Goal: Task Accomplishment & Management: Manage account settings

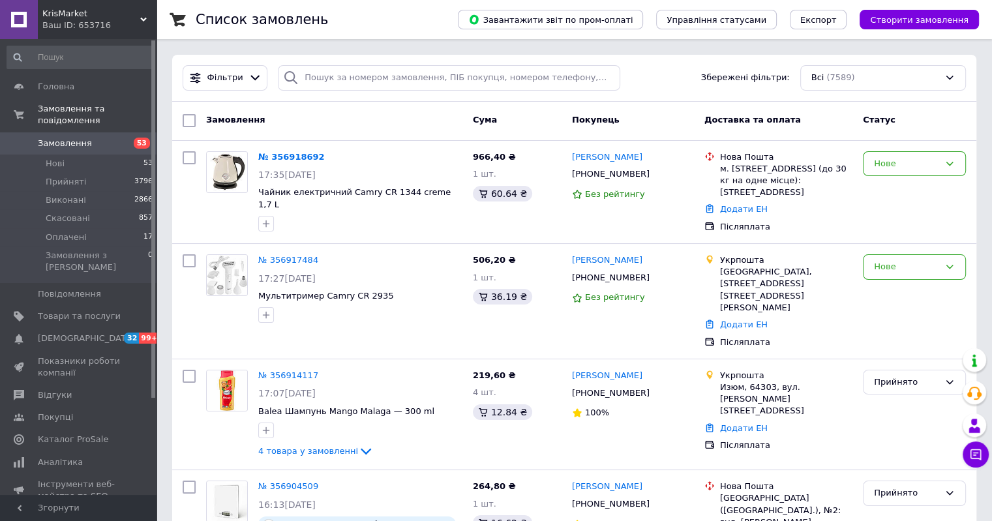
click at [480, 121] on span "Cума" at bounding box center [485, 120] width 24 height 10
click at [489, 154] on span "966,40 ₴" at bounding box center [494, 157] width 43 height 10
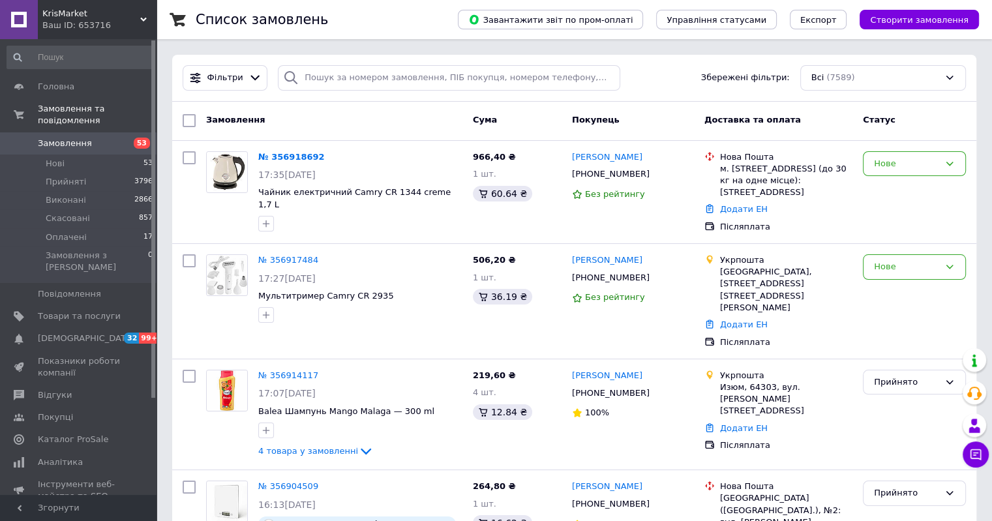
click at [480, 118] on span "Cума" at bounding box center [485, 120] width 24 height 10
click at [582, 116] on span "Покупець" at bounding box center [596, 120] width 48 height 10
click at [749, 121] on span "Доставка та оплата" at bounding box center [752, 120] width 97 height 10
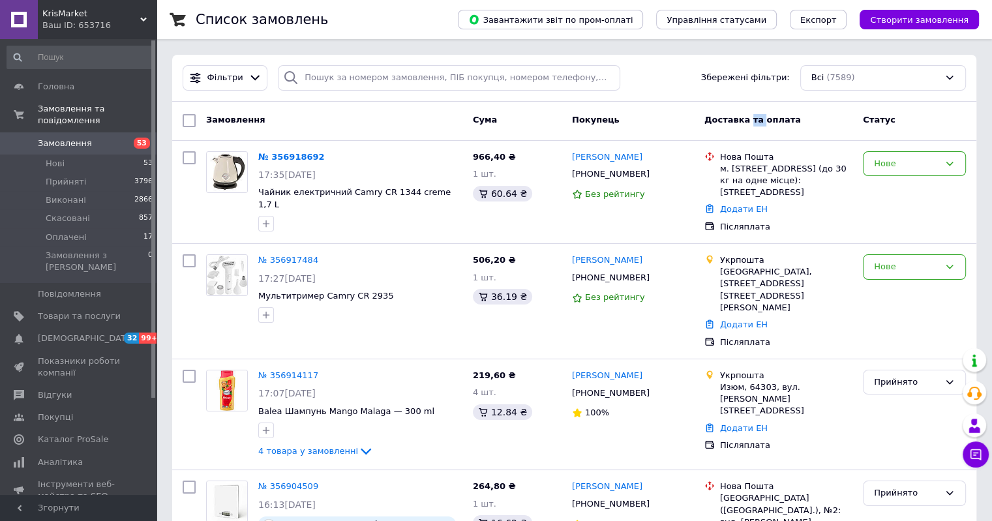
click at [749, 121] on span "Доставка та оплата" at bounding box center [752, 120] width 97 height 10
click at [882, 121] on span "Статус" at bounding box center [879, 120] width 33 height 10
click at [589, 121] on span "Покупець" at bounding box center [596, 120] width 48 height 10
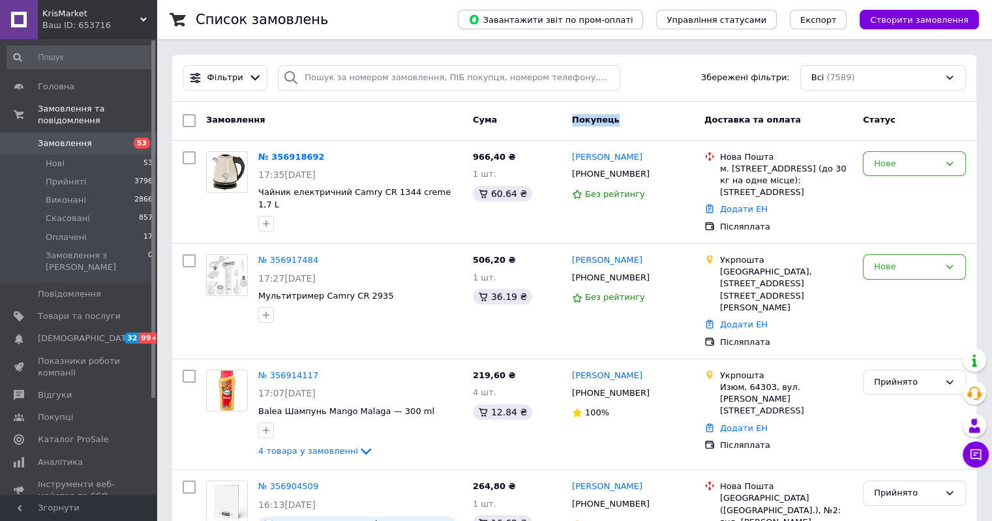
click at [589, 121] on span "Покупець" at bounding box center [596, 120] width 48 height 10
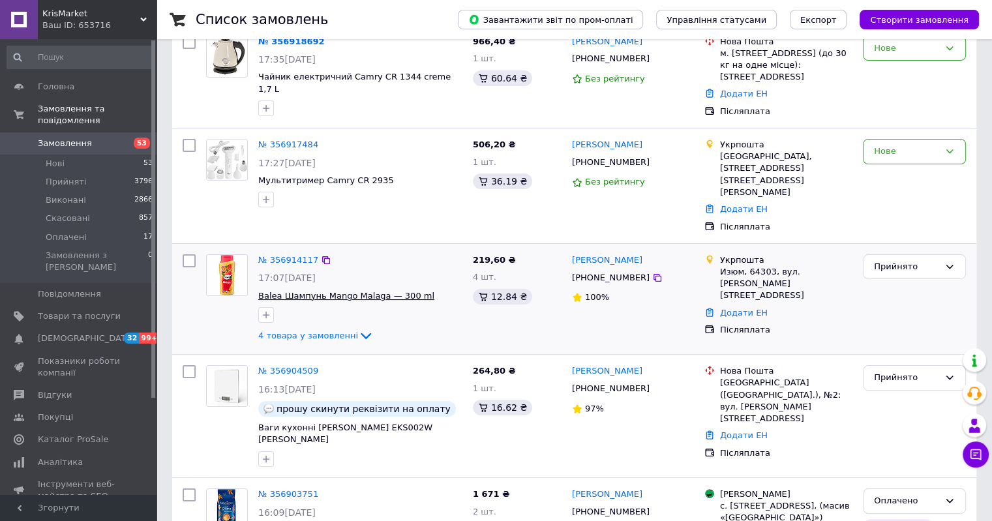
scroll to position [196, 0]
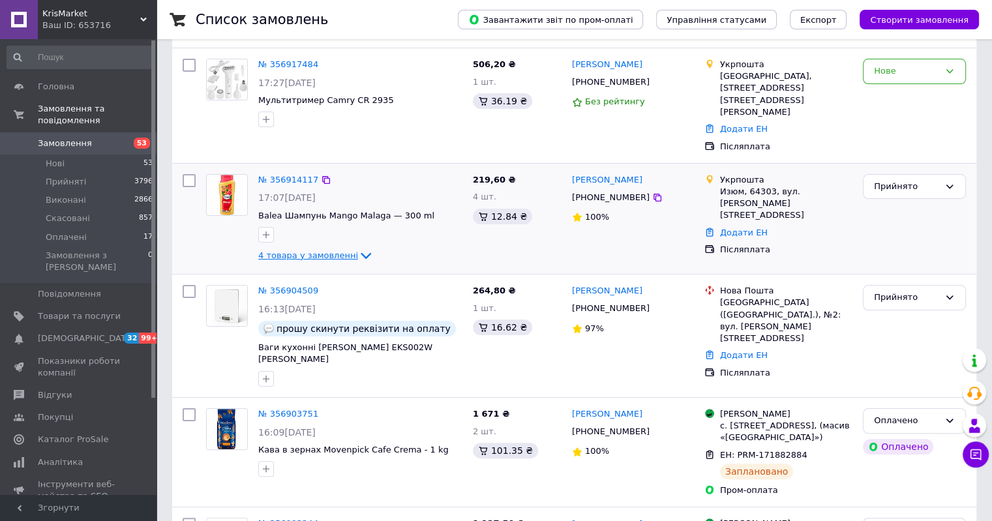
click at [358, 248] on icon at bounding box center [366, 256] width 16 height 16
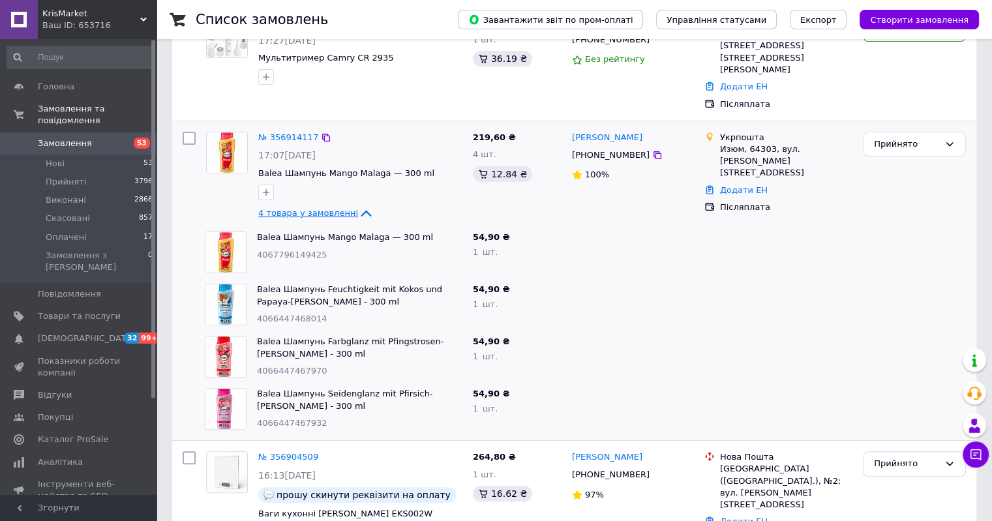
scroll to position [261, 0]
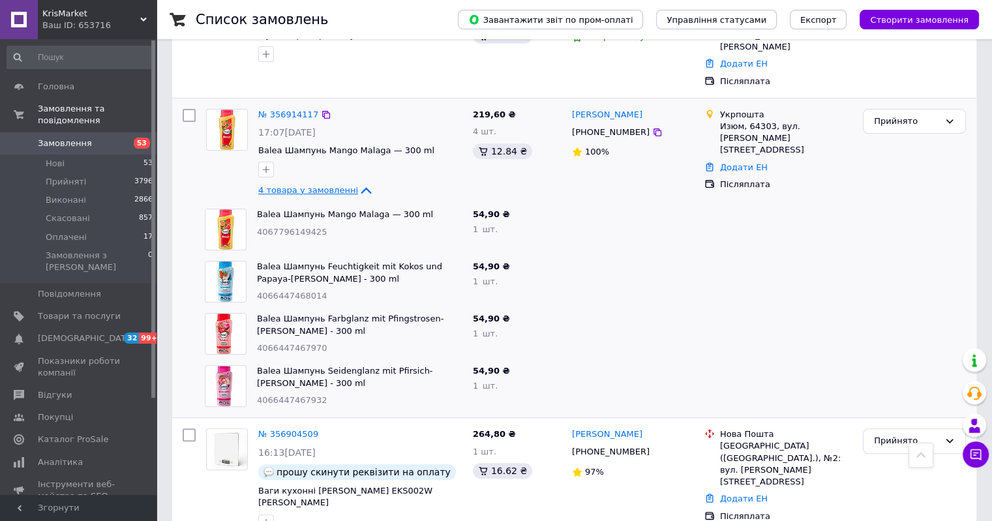
click at [361, 187] on icon at bounding box center [366, 190] width 10 height 7
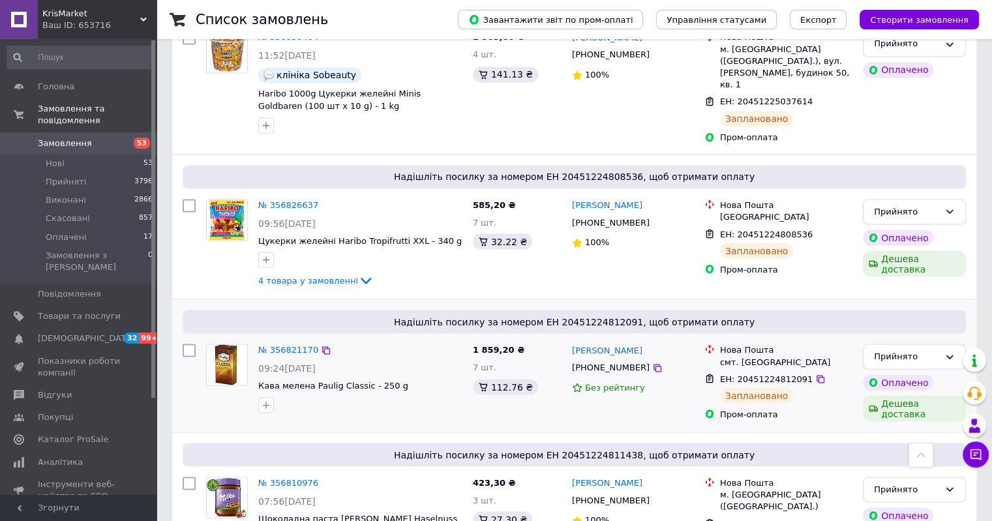
scroll to position [2310, 0]
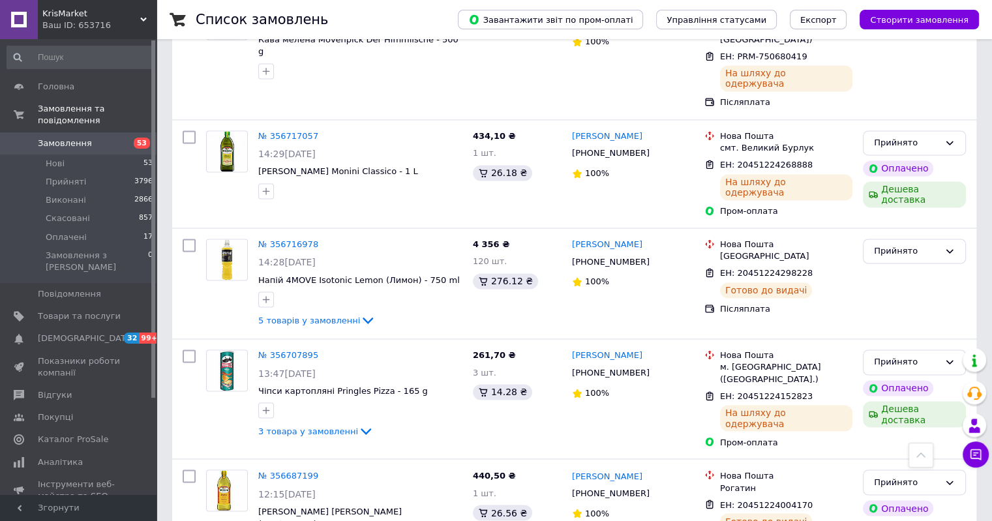
scroll to position [2134, 0]
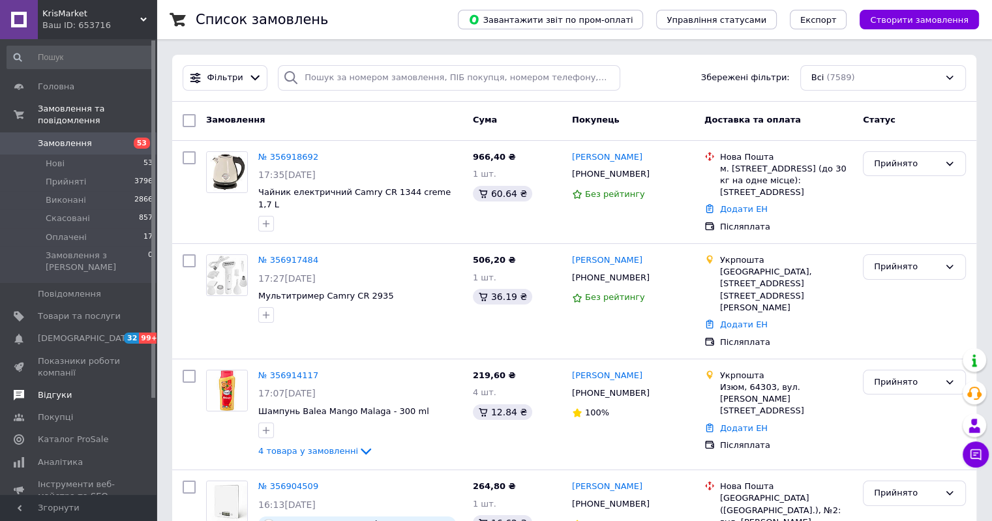
click at [60, 389] on span "Відгуки" at bounding box center [55, 395] width 34 height 12
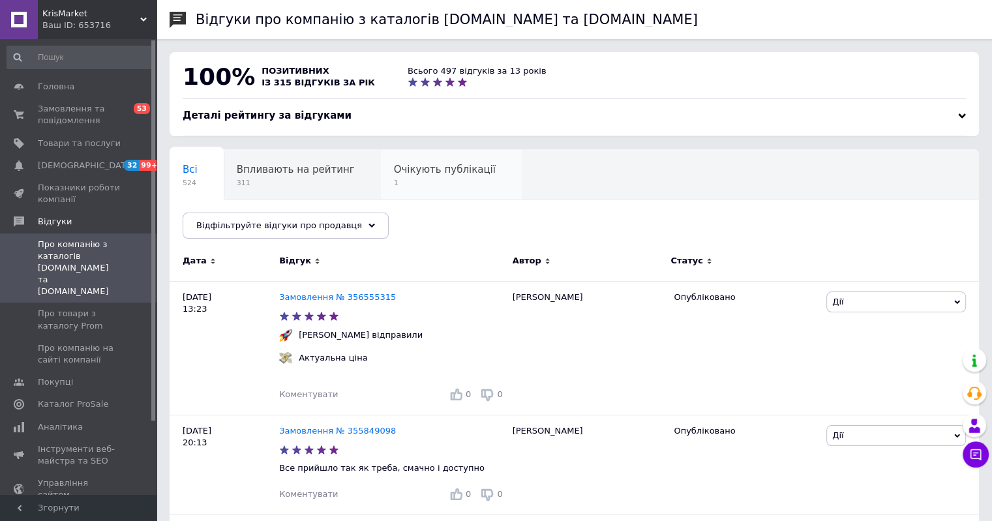
click at [422, 164] on span "Очікують публікації" at bounding box center [445, 170] width 102 height 12
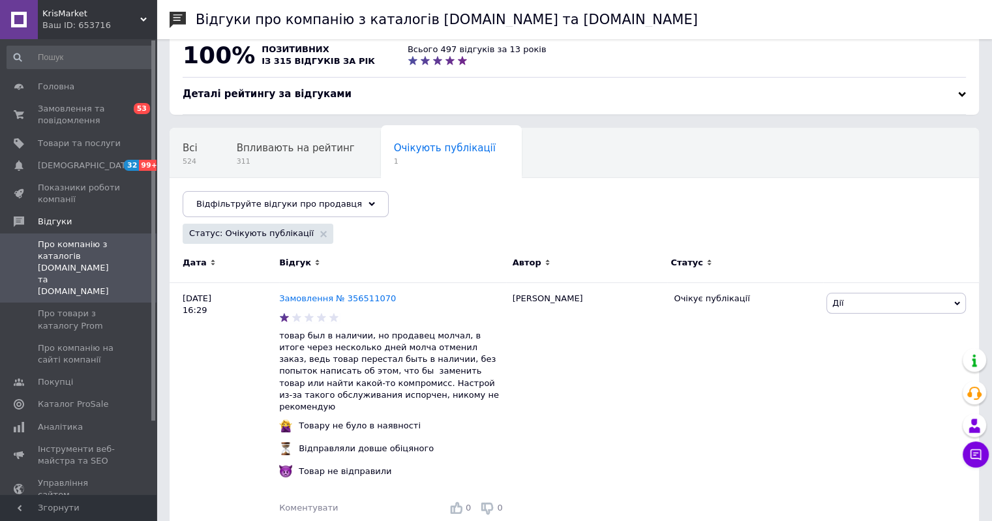
scroll to position [32, 0]
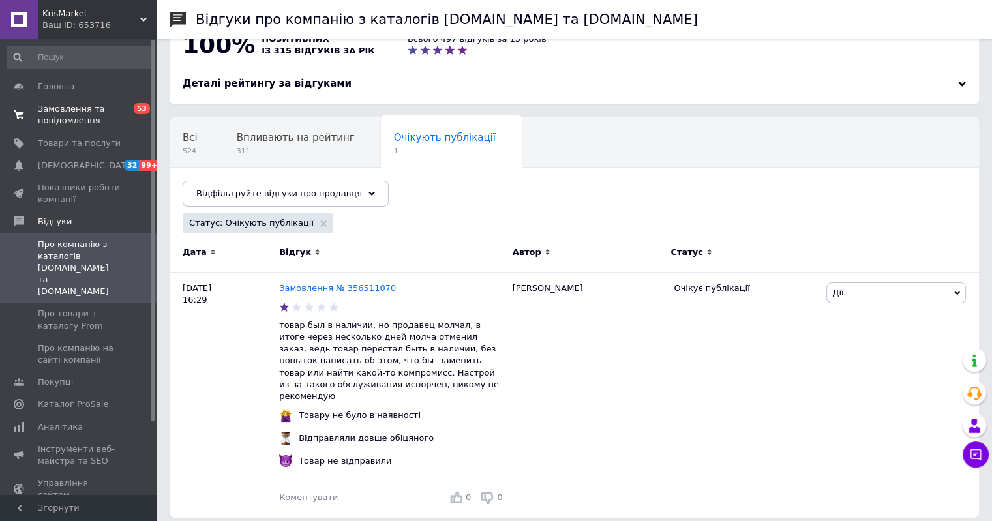
click at [61, 107] on span "Замовлення та повідомлення" at bounding box center [79, 114] width 83 height 23
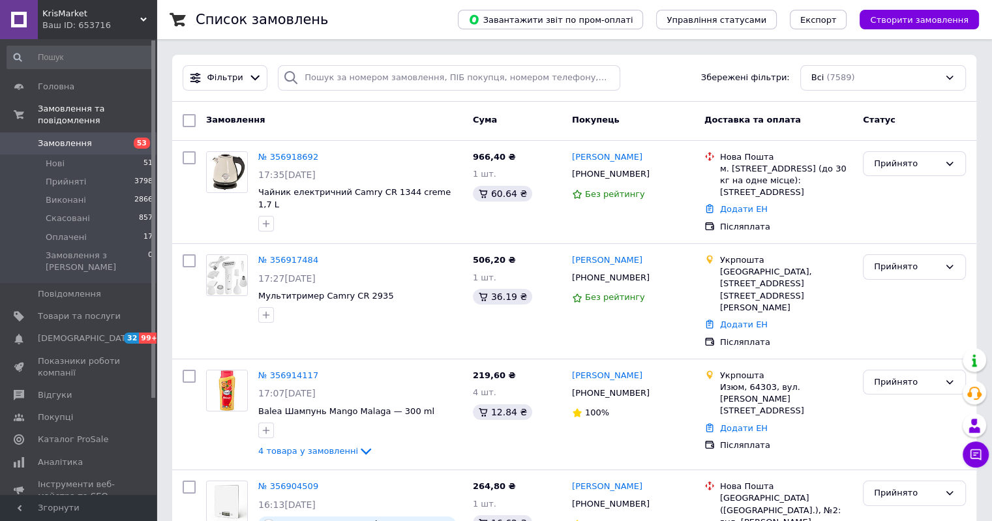
click at [482, 119] on span "Cума" at bounding box center [485, 120] width 24 height 10
click at [585, 121] on span "Покупець" at bounding box center [596, 120] width 48 height 10
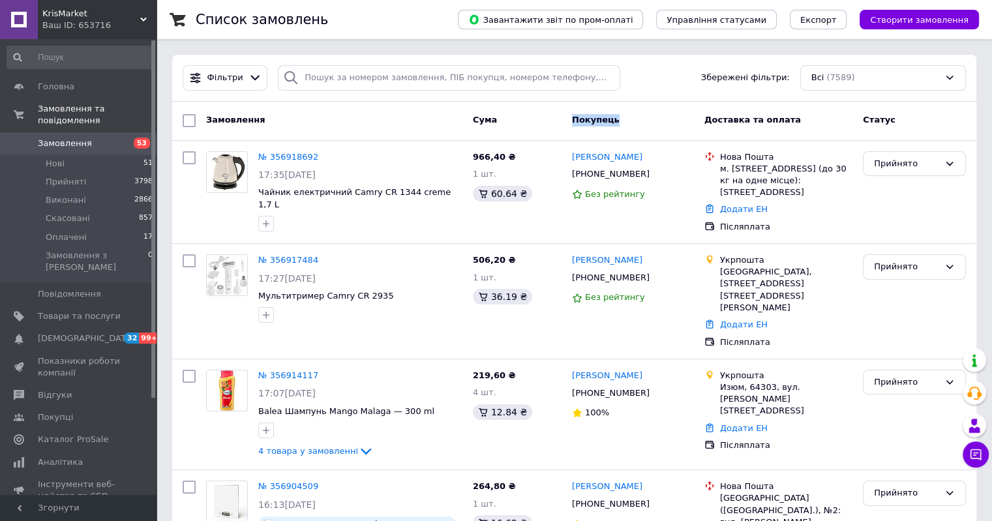
click at [585, 121] on span "Покупець" at bounding box center [596, 120] width 48 height 10
click at [733, 121] on span "Доставка та оплата" at bounding box center [752, 120] width 97 height 10
click at [876, 126] on div "Статус" at bounding box center [913, 120] width 113 height 23
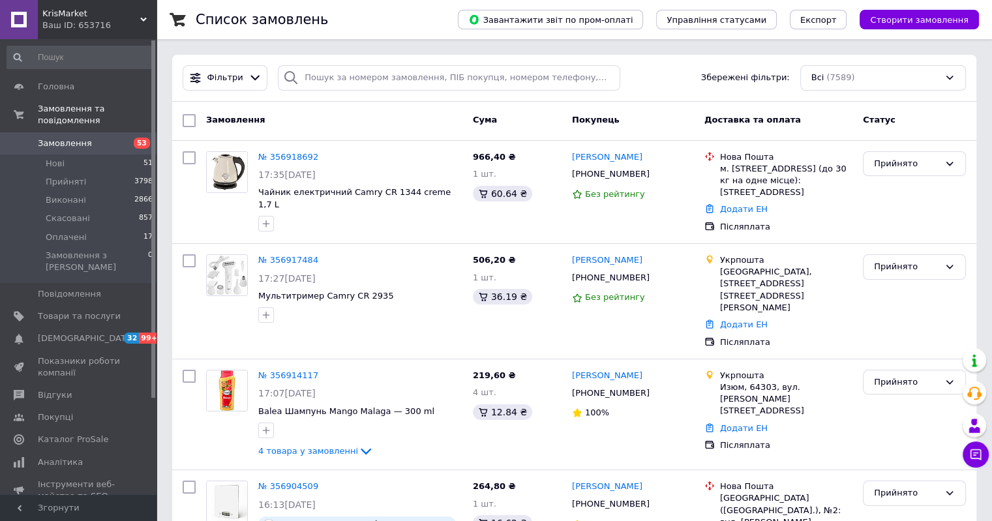
click at [876, 122] on span "Статус" at bounding box center [879, 120] width 33 height 10
click at [233, 123] on span "Замовлення" at bounding box center [235, 120] width 59 height 10
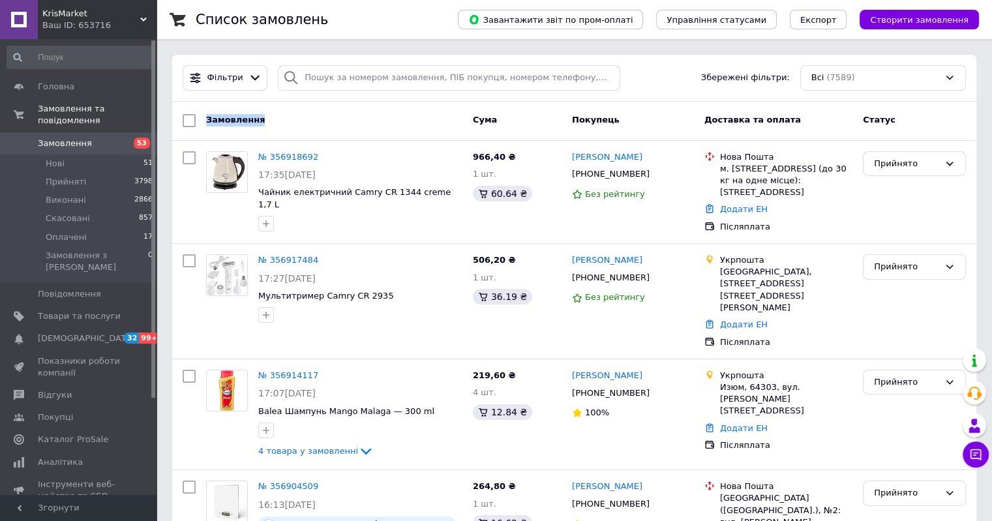
click at [233, 123] on span "Замовлення" at bounding box center [235, 120] width 59 height 10
click at [475, 121] on span "Cума" at bounding box center [485, 120] width 24 height 10
click at [582, 125] on span "Покупець" at bounding box center [596, 120] width 48 height 10
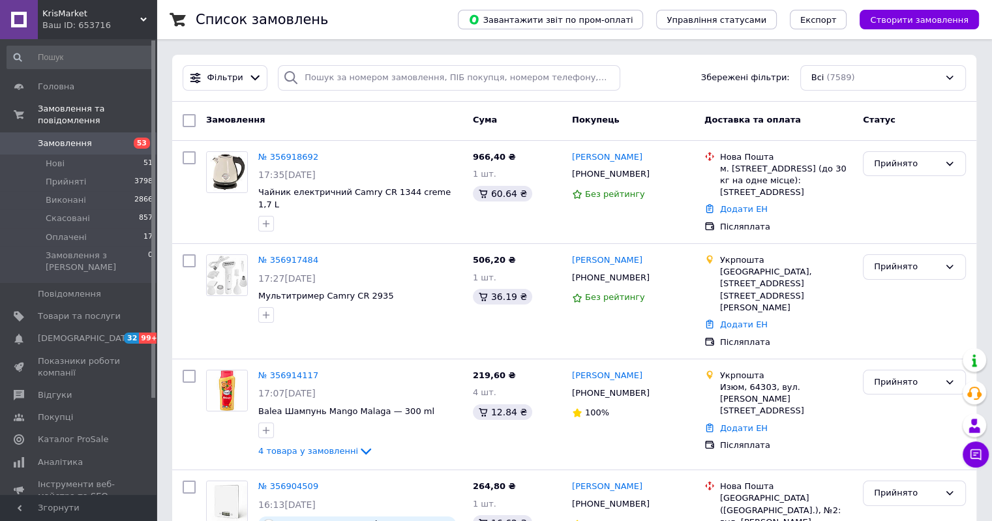
click at [747, 119] on span "Доставка та оплата" at bounding box center [752, 120] width 97 height 10
click at [879, 121] on span "Статус" at bounding box center [879, 120] width 33 height 10
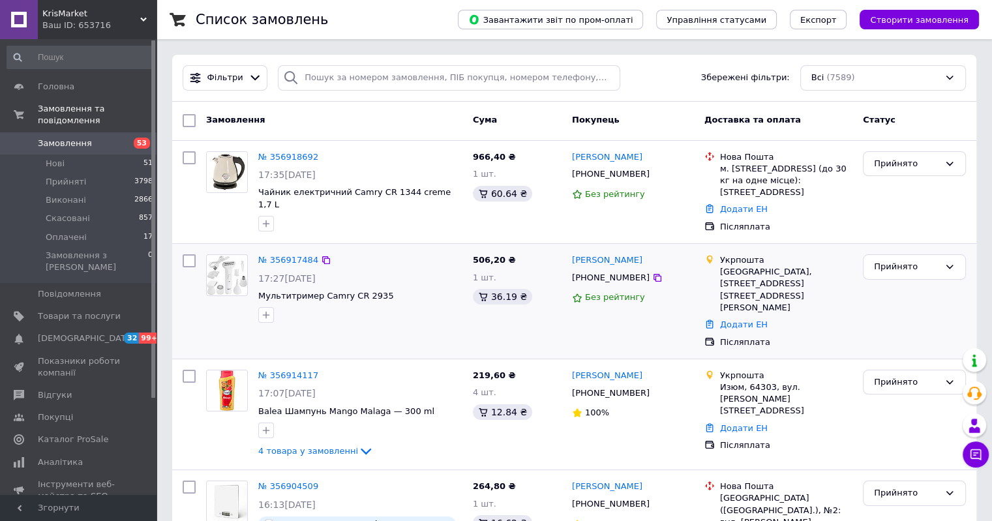
click at [730, 259] on div "Укрпошта" at bounding box center [786, 260] width 132 height 12
click at [772, 258] on div "Укрпошта" at bounding box center [786, 260] width 132 height 12
click at [741, 256] on div "Укрпошта" at bounding box center [786, 260] width 132 height 12
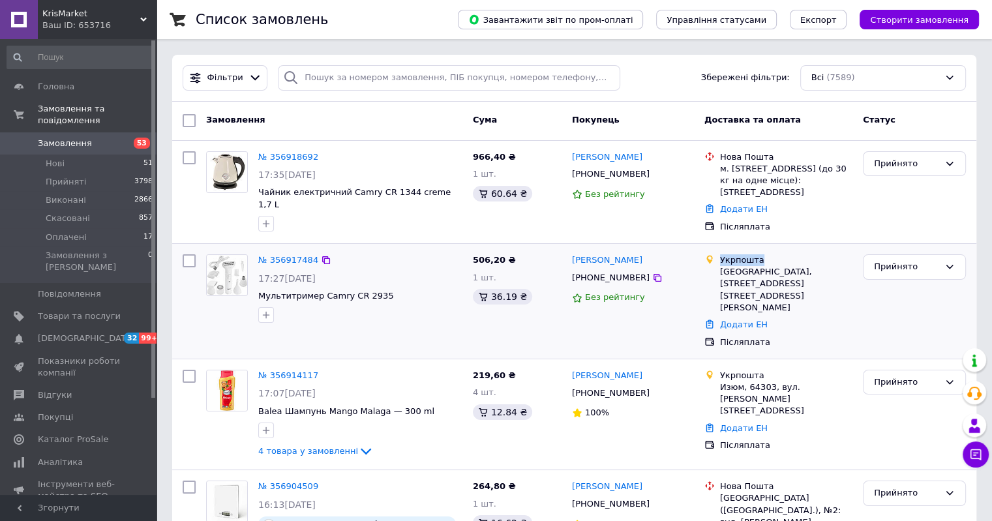
click at [746, 259] on div "Укрпошта" at bounding box center [786, 260] width 132 height 12
click at [749, 257] on div "Укрпошта" at bounding box center [786, 260] width 132 height 12
click at [781, 255] on div "Укрпошта" at bounding box center [786, 260] width 132 height 12
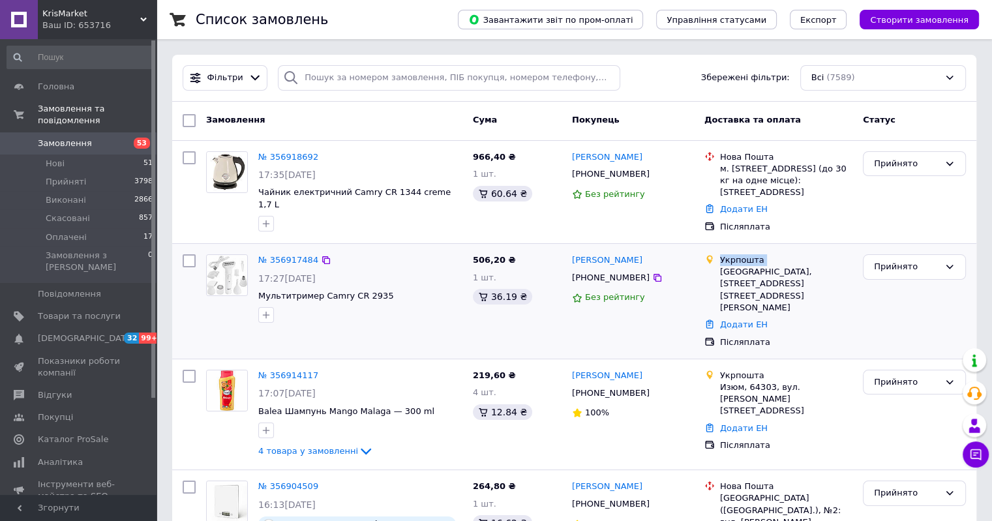
click at [746, 265] on div "Укрпошта" at bounding box center [786, 260] width 132 height 12
click at [735, 263] on div "Укрпошта" at bounding box center [786, 260] width 132 height 12
click at [746, 275] on div "[GEOGRAPHIC_DATA], [STREET_ADDRESS] [STREET_ADDRESS][PERSON_NAME]" at bounding box center [786, 290] width 132 height 48
click at [739, 262] on div "Укрпошта" at bounding box center [786, 260] width 132 height 12
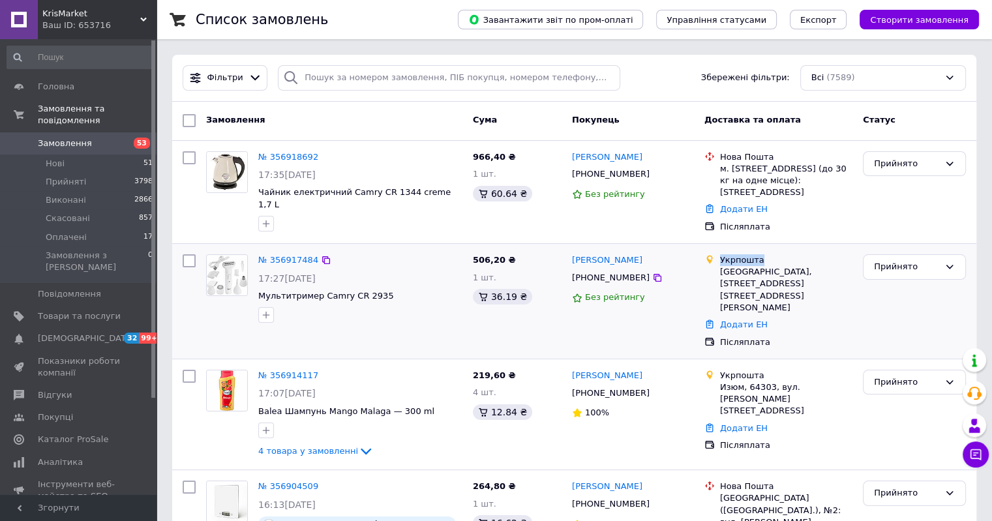
click at [739, 262] on div "Укрпошта" at bounding box center [786, 260] width 132 height 12
click at [735, 276] on div "[GEOGRAPHIC_DATA], [STREET_ADDRESS] [STREET_ADDRESS][PERSON_NAME]" at bounding box center [786, 290] width 132 height 48
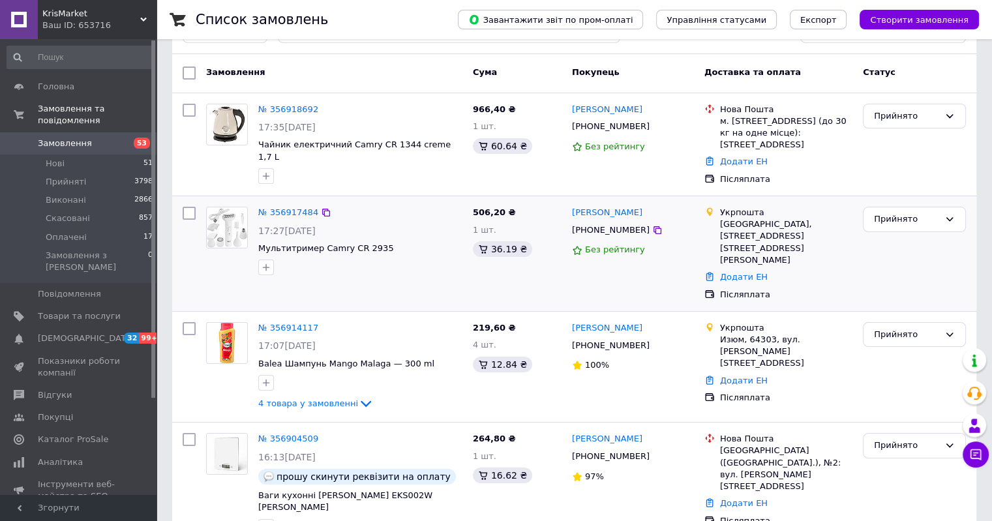
scroll to position [130, 0]
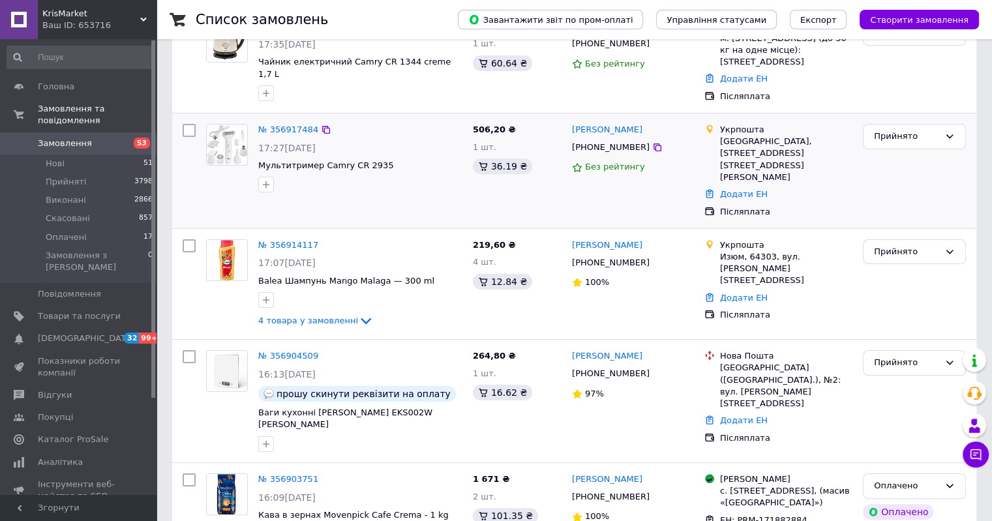
click at [739, 153] on div "[GEOGRAPHIC_DATA], [STREET_ADDRESS] [STREET_ADDRESS][PERSON_NAME]" at bounding box center [786, 160] width 132 height 48
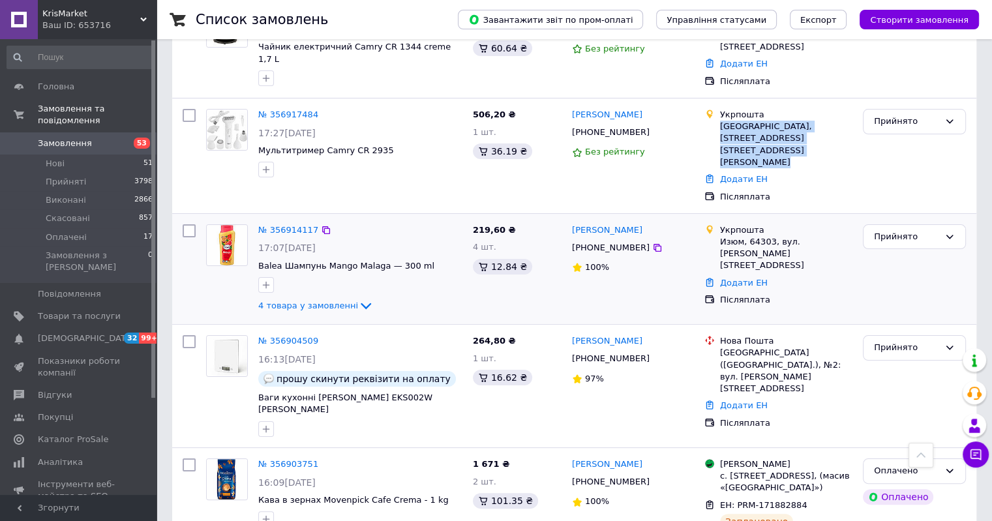
scroll to position [0, 0]
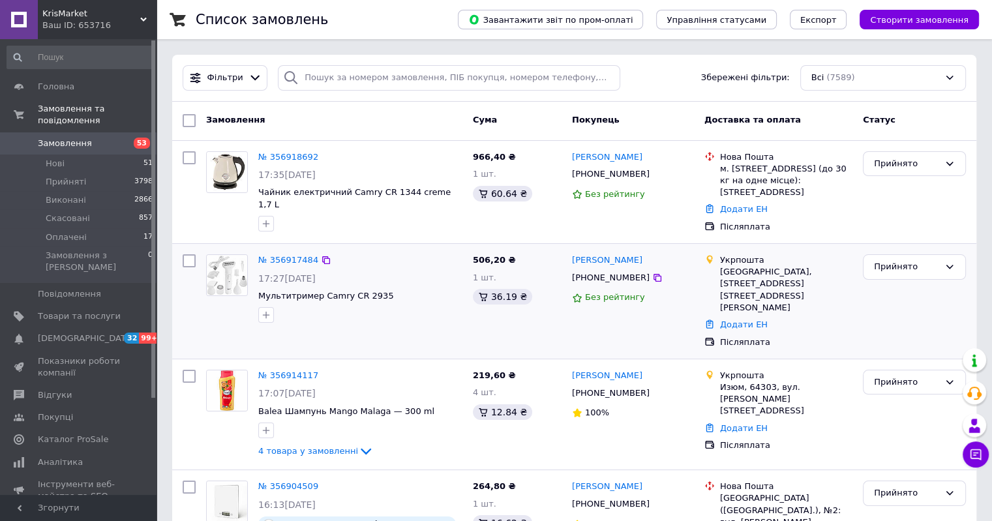
click at [404, 270] on div "№ 356917484 17:27[DATE] Мультитример Camry CR 2935" at bounding box center [360, 288] width 215 height 79
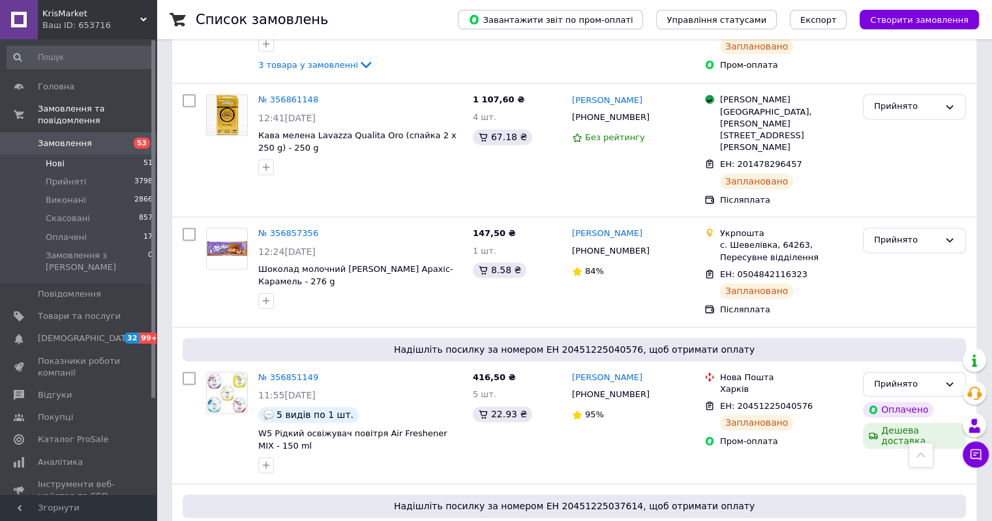
scroll to position [1592, 0]
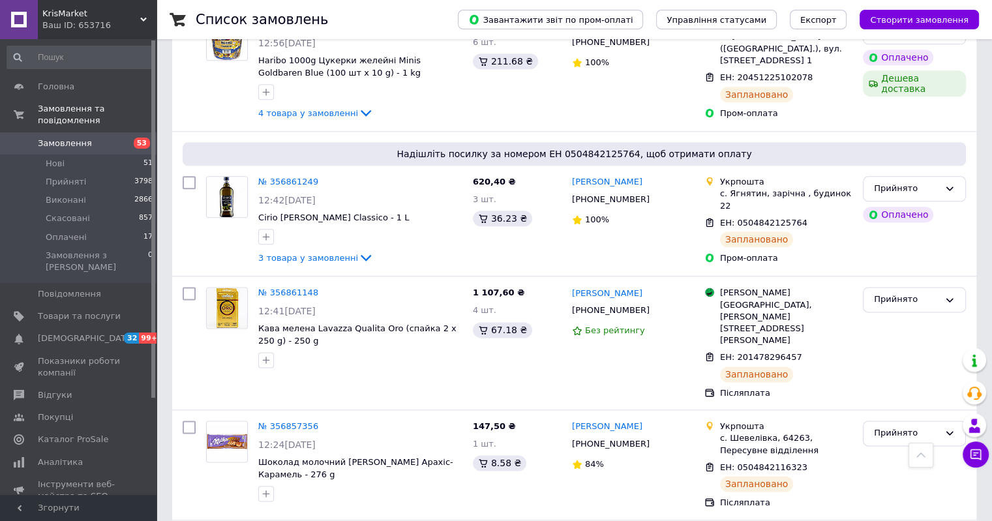
click at [63, 138] on span "Замовлення" at bounding box center [65, 144] width 54 height 12
